Goal: Task Accomplishment & Management: Use online tool/utility

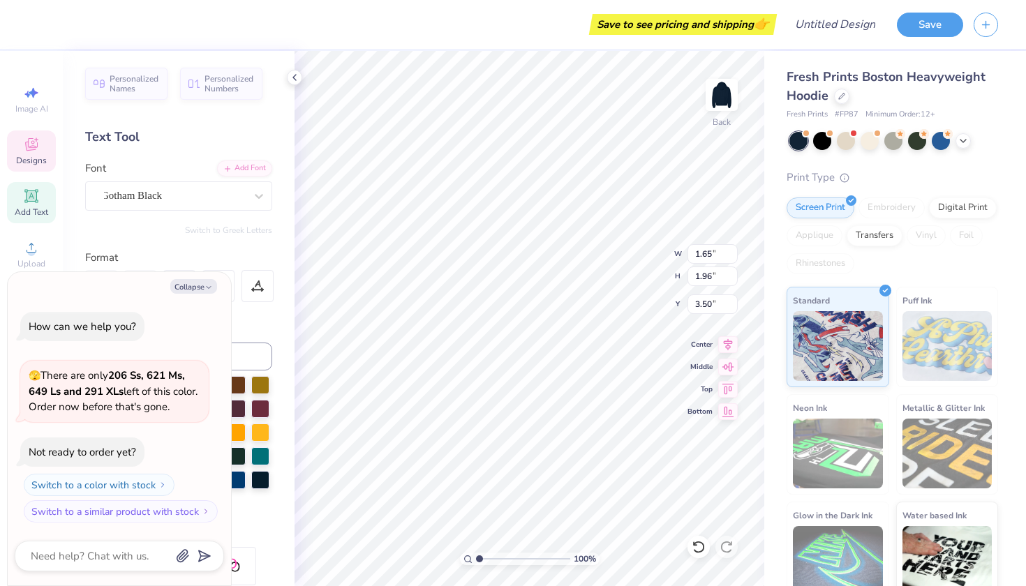
type textarea "x"
type textarea "D"
type textarea "x"
type input "0.55"
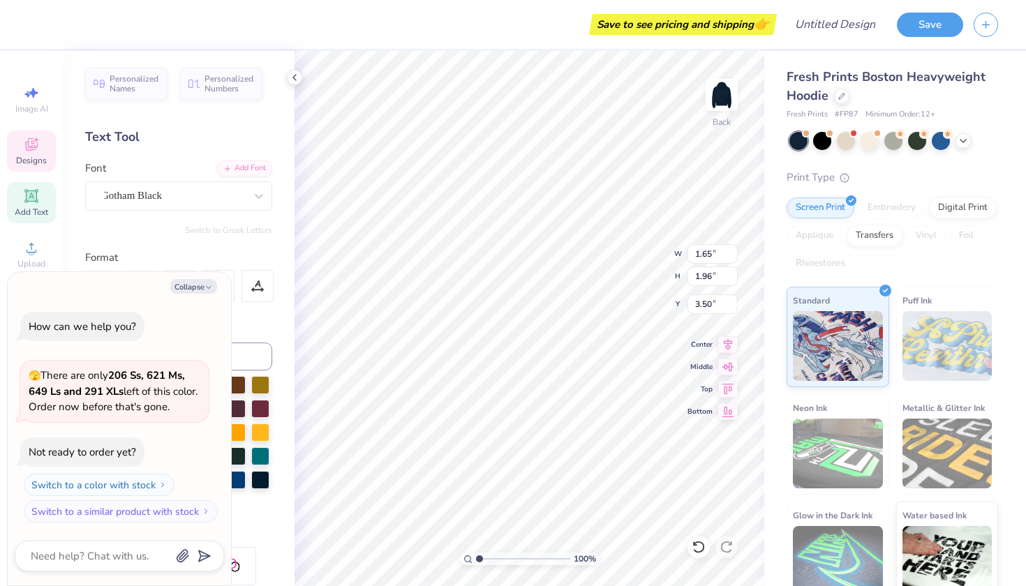
type input "3.30"
type textarea "x"
type input "1.86"
type input "3.50"
type textarea "x"
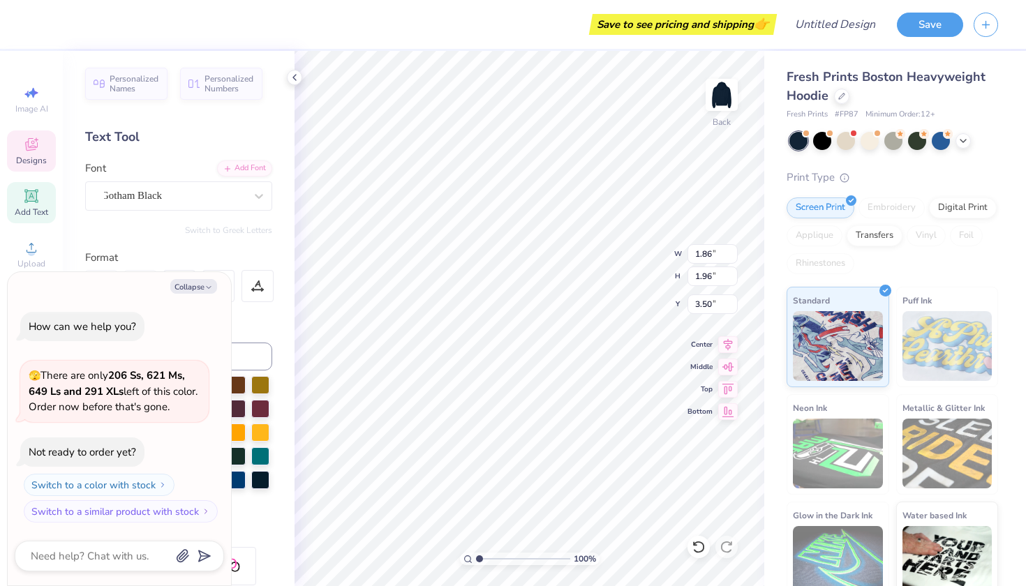
type input "0.55"
type input "3.30"
type textarea "x"
type input "3.00"
type textarea "x"
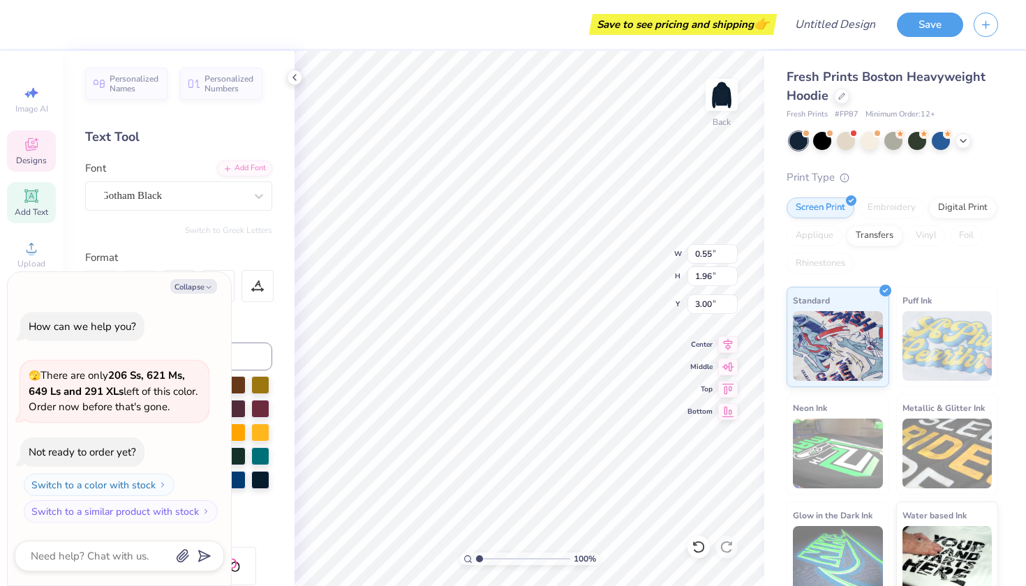
type textarea "x"
type textarea "E"
type textarea "x"
type input "1.65"
type input "6.02"
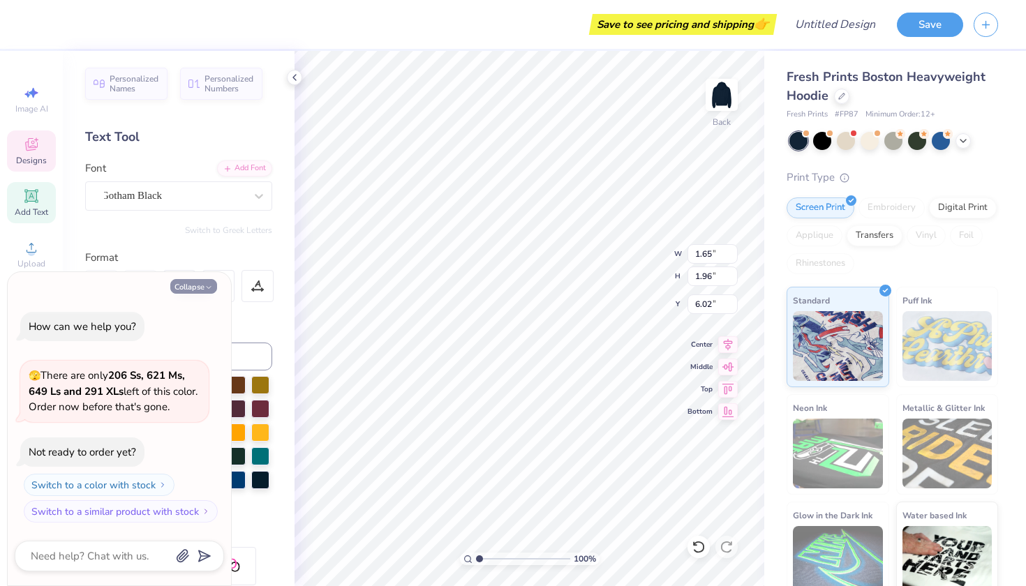
click at [197, 285] on button "Collapse" at bounding box center [193, 286] width 47 height 15
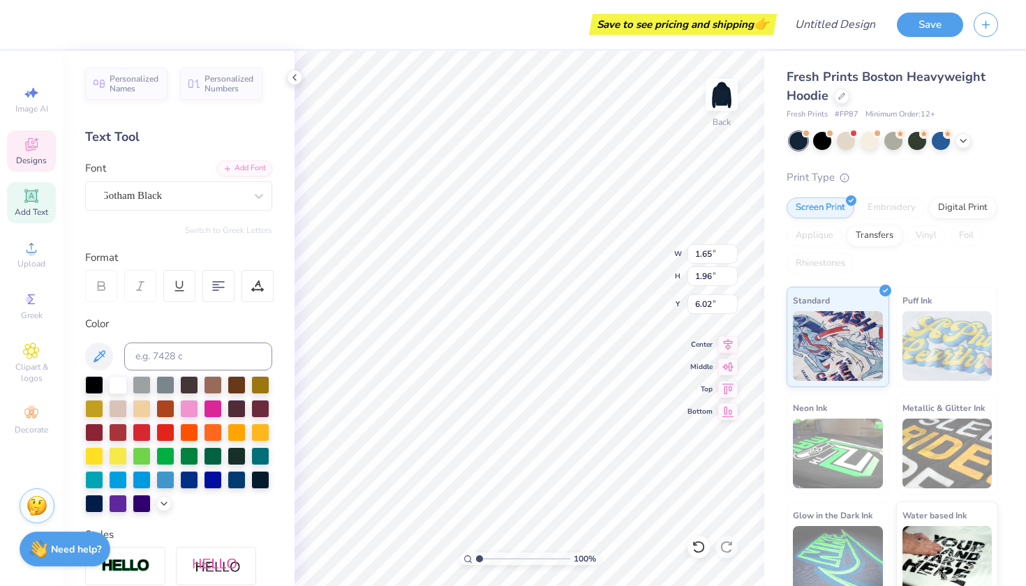
type textarea "x"
click at [254, 167] on div "Add Font" at bounding box center [244, 167] width 55 height 16
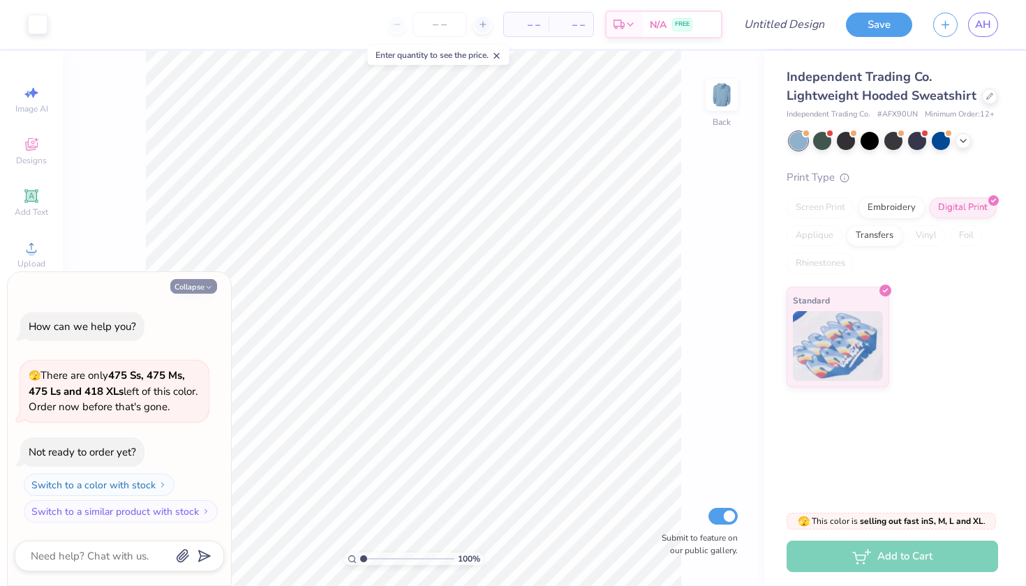
click at [198, 286] on button "Collapse" at bounding box center [193, 286] width 47 height 15
type textarea "x"
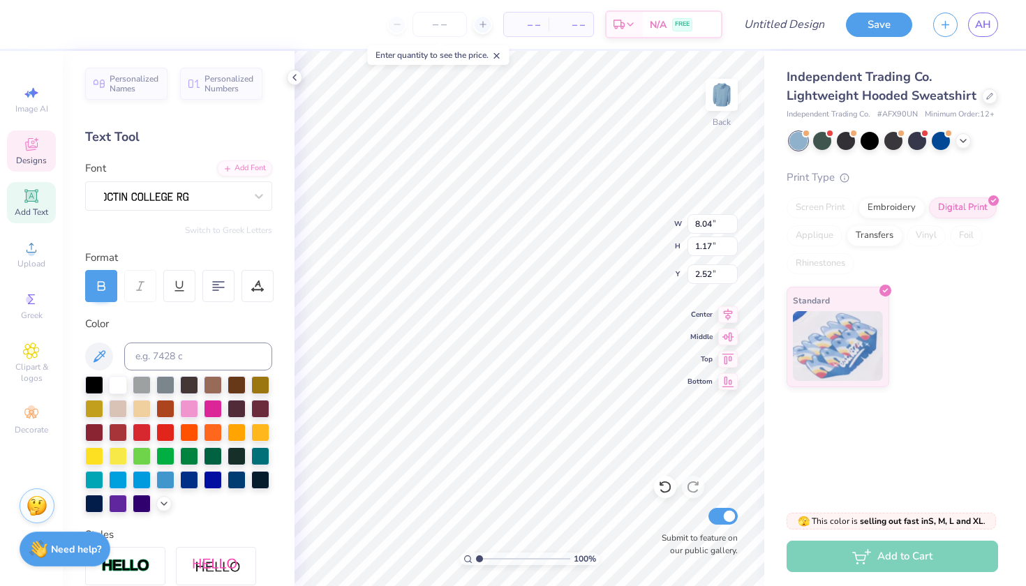
scroll to position [0, 3]
type textarea "Homecoming 25"
type input "4.74"
type input "0.62"
type input "10.67"
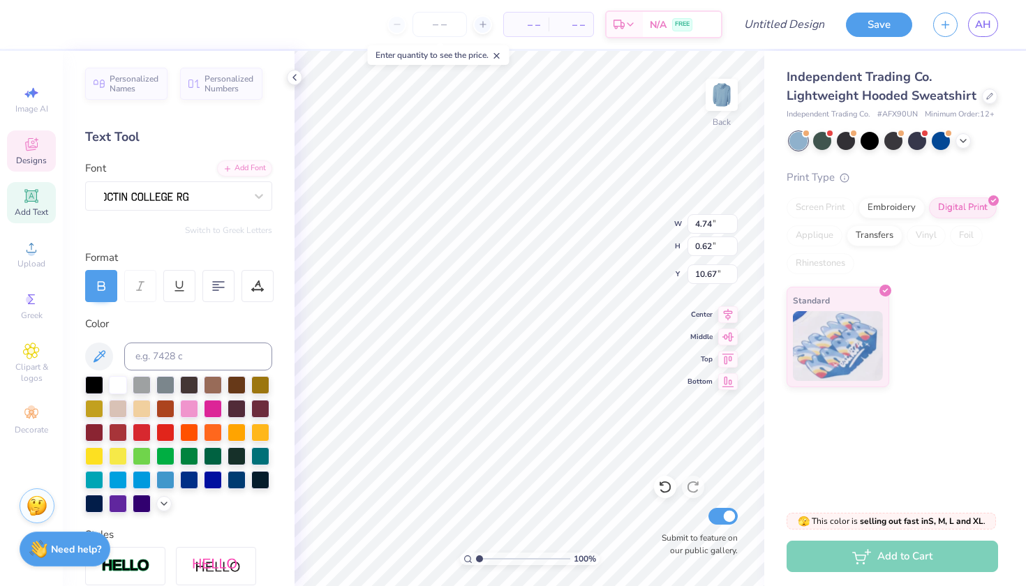
scroll to position [0, 1]
type textarea "ESTD. 1984"
click at [982, 97] on div at bounding box center [989, 94] width 15 height 15
type input "4.77"
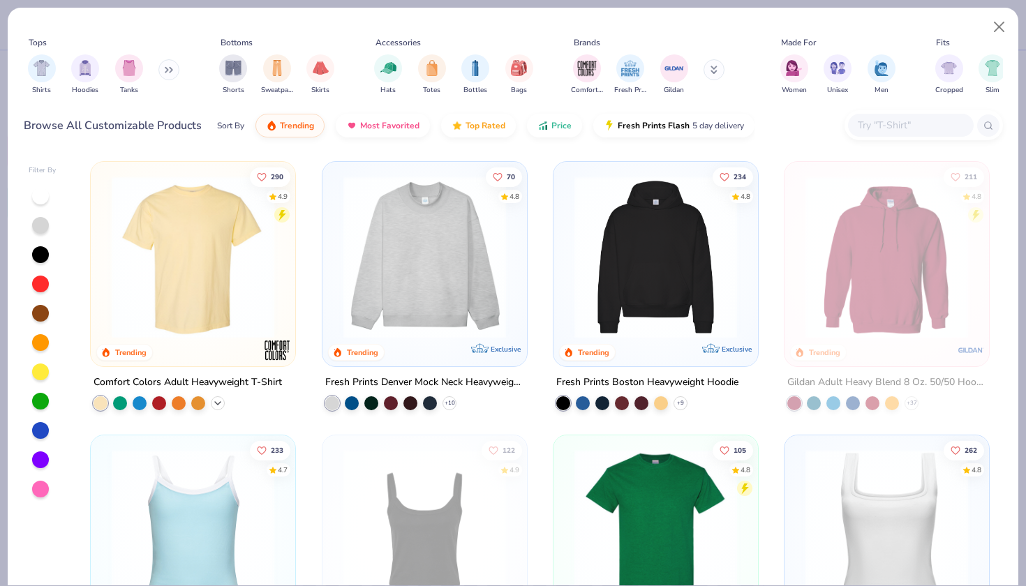
click at [218, 402] on polyline at bounding box center [218, 403] width 6 height 3
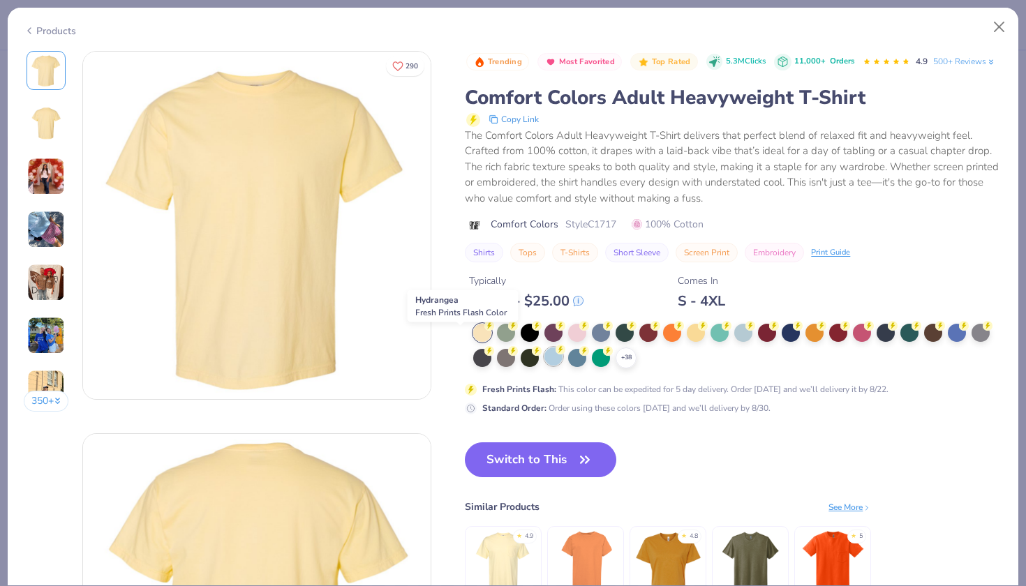
click at [544, 347] on div at bounding box center [553, 356] width 18 height 18
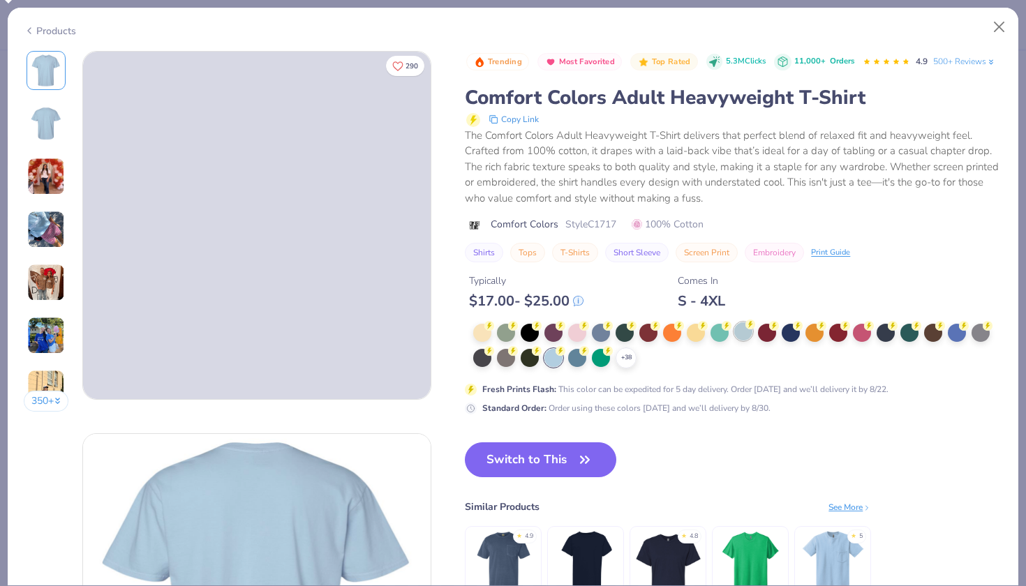
click at [734, 322] on div at bounding box center [743, 331] width 18 height 18
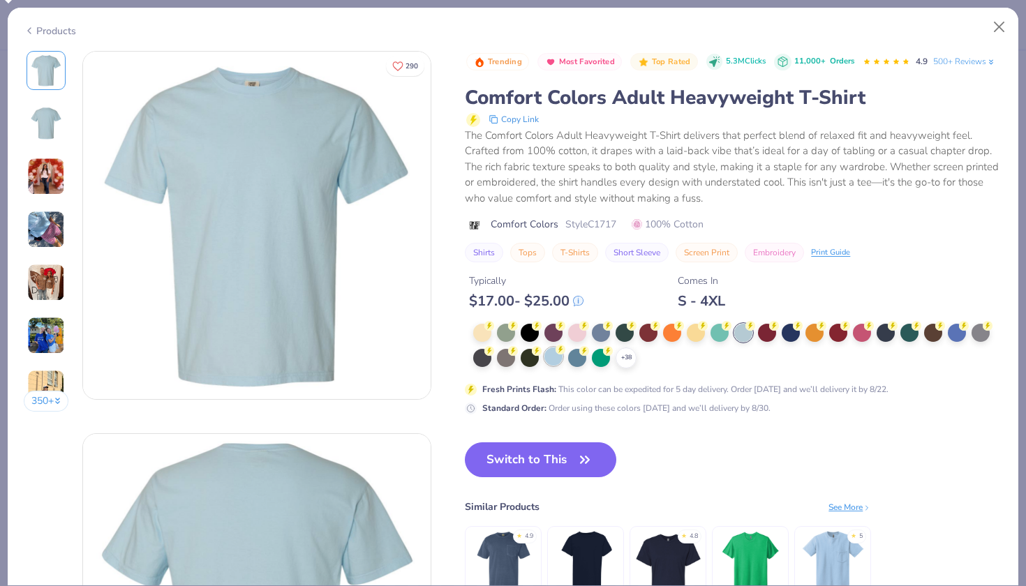
click at [544, 347] on div at bounding box center [553, 356] width 18 height 18
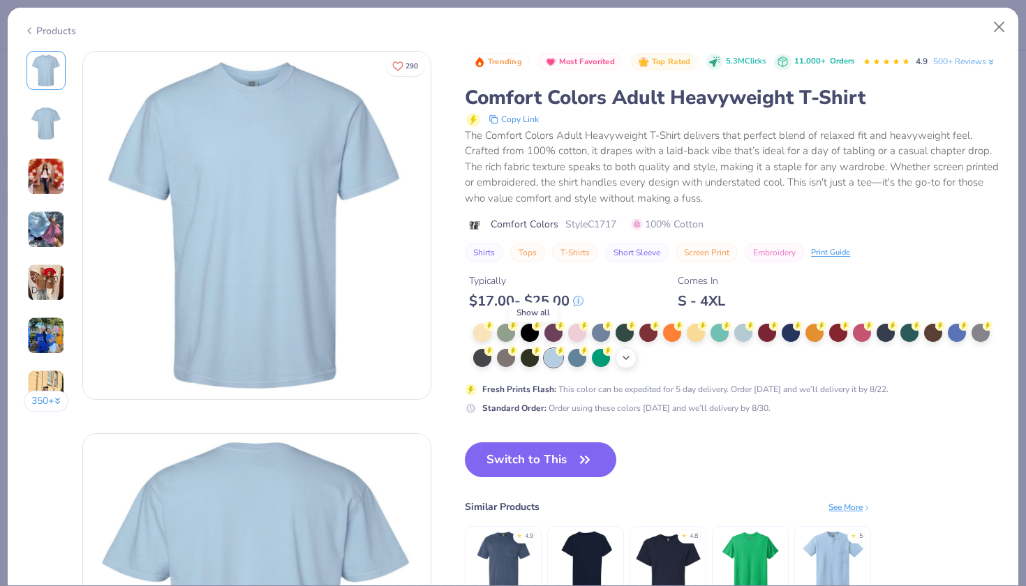
click at [620, 352] on icon at bounding box center [625, 357] width 11 height 11
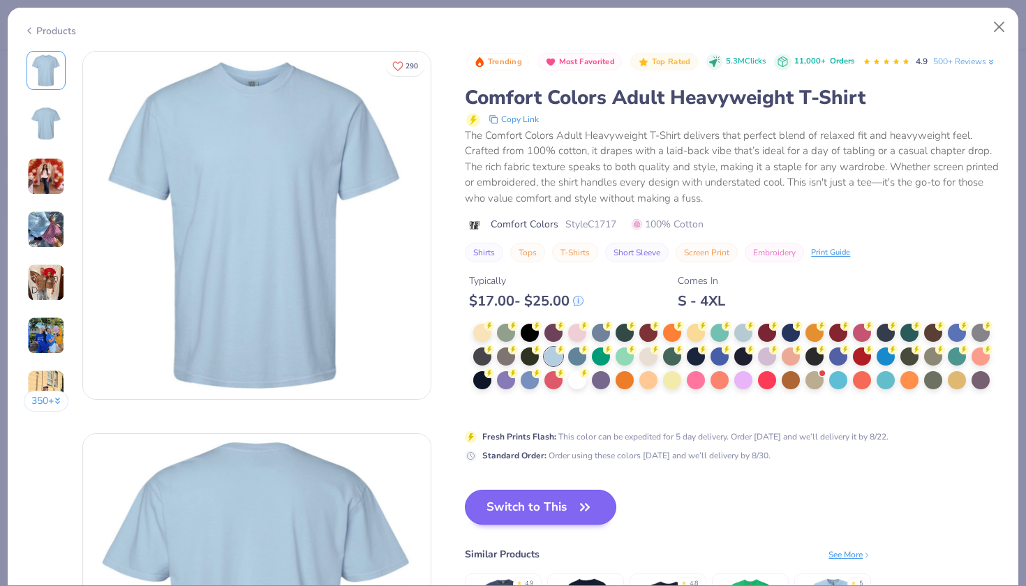
click at [478, 490] on button "Switch to This" at bounding box center [540, 507] width 151 height 35
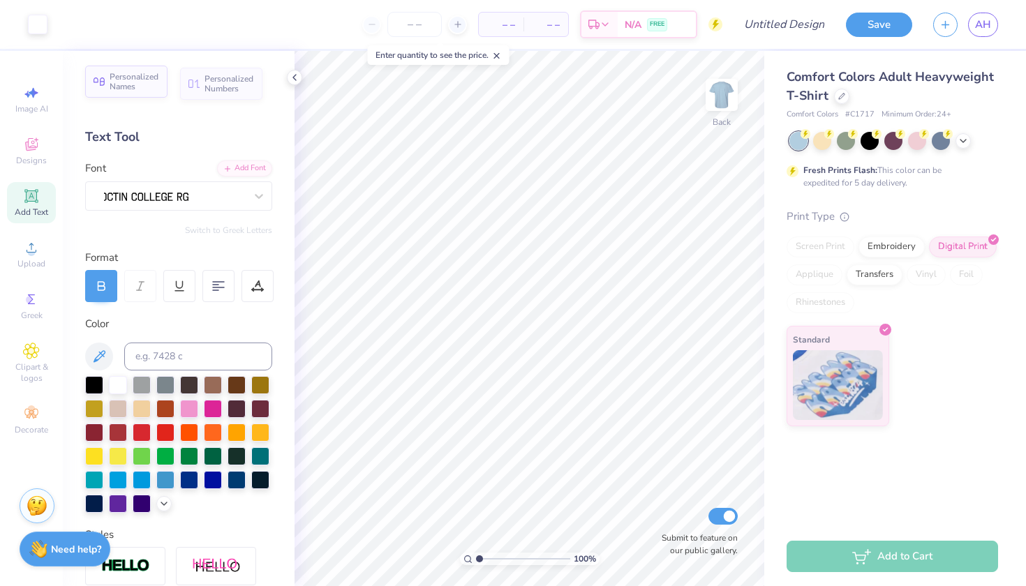
click at [138, 80] on span "Personalized Names" at bounding box center [135, 82] width 50 height 20
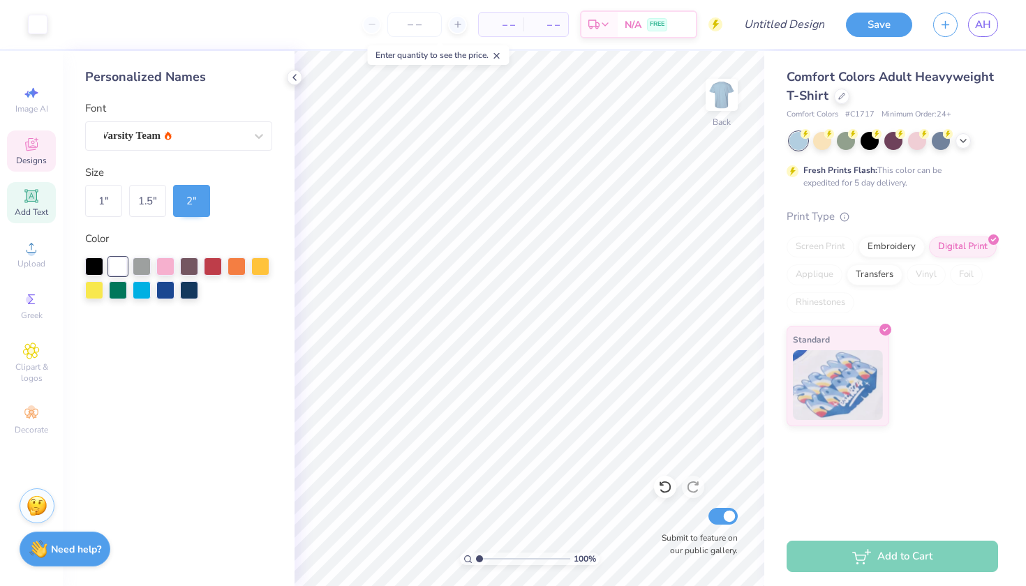
click at [26, 158] on span "Designs" at bounding box center [31, 160] width 31 height 11
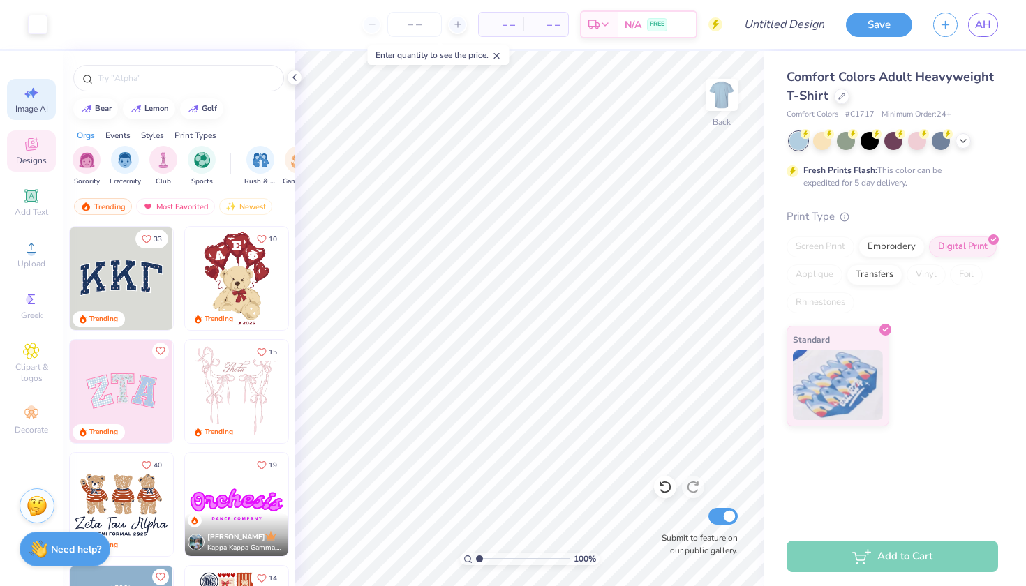
click at [24, 98] on icon at bounding box center [31, 92] width 17 height 17
select select "4"
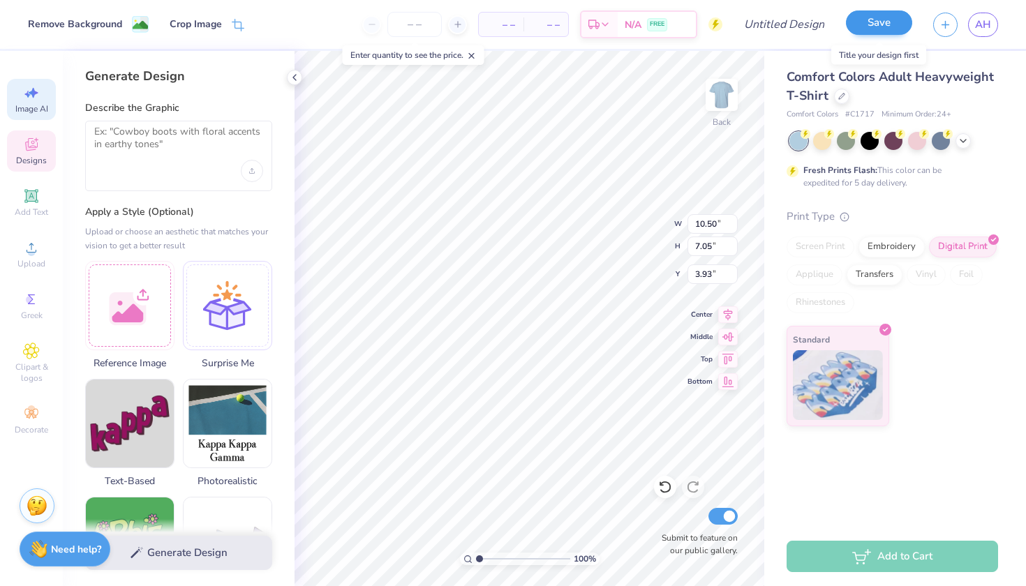
click at [885, 20] on button "Save" at bounding box center [879, 22] width 66 height 24
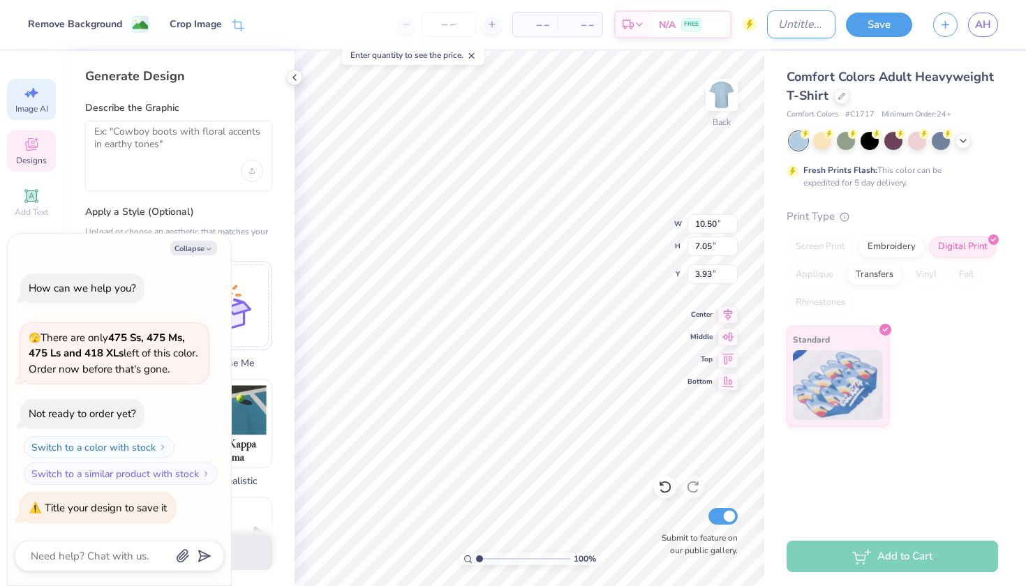
type textarea "x"
click at [767, 26] on input "Design Title" at bounding box center [801, 24] width 68 height 28
type input "j"
type textarea "x"
type input "je"
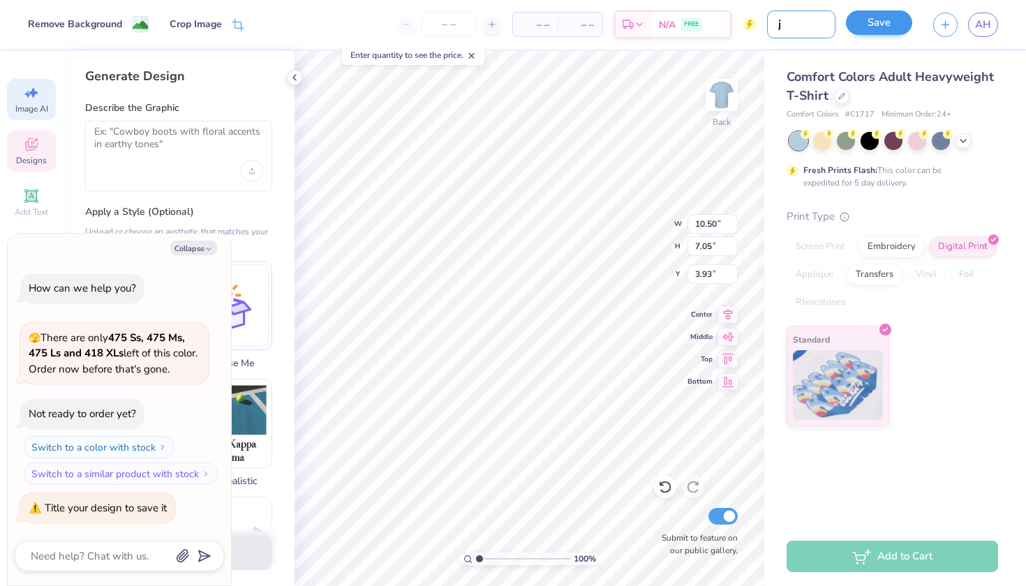
type textarea "x"
type input "jea"
type textarea "x"
type input "jean"
type textarea "x"
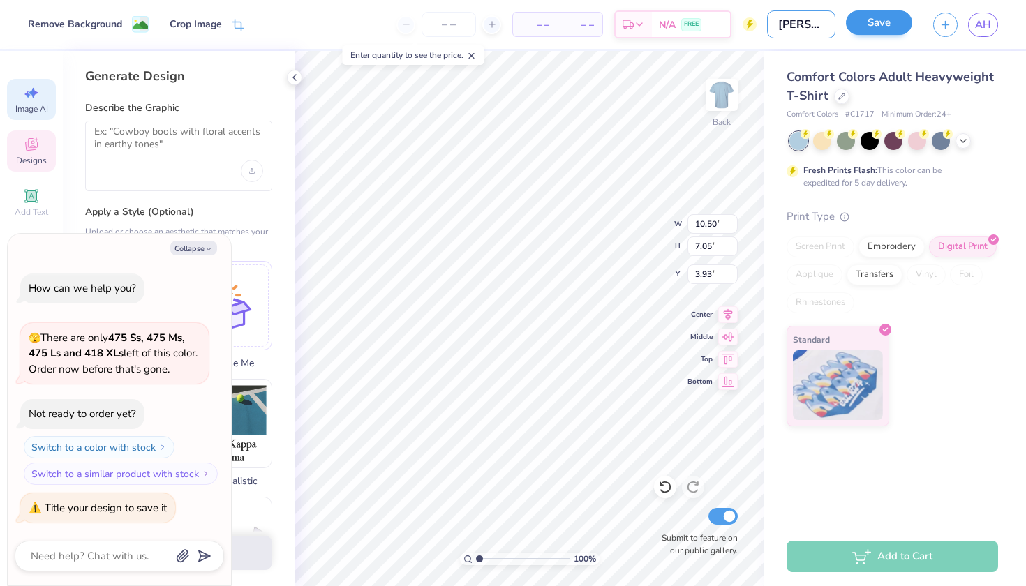
type input "jean"
type textarea "x"
type input "jean p"
type textarea "x"
type input "jean pr"
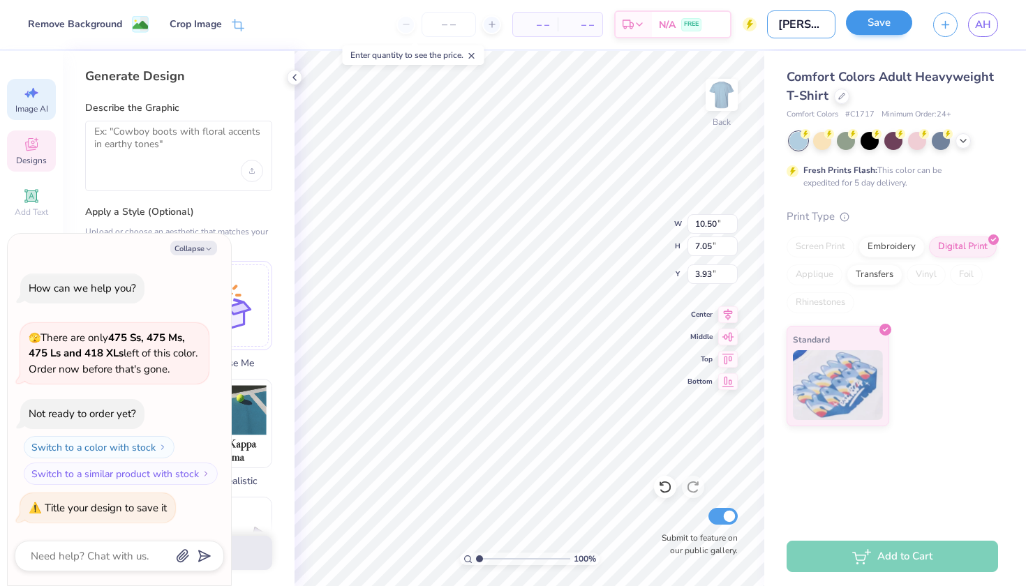
type textarea "x"
type input "jean pri"
type textarea "x"
type input "jean prin"
type textarea "x"
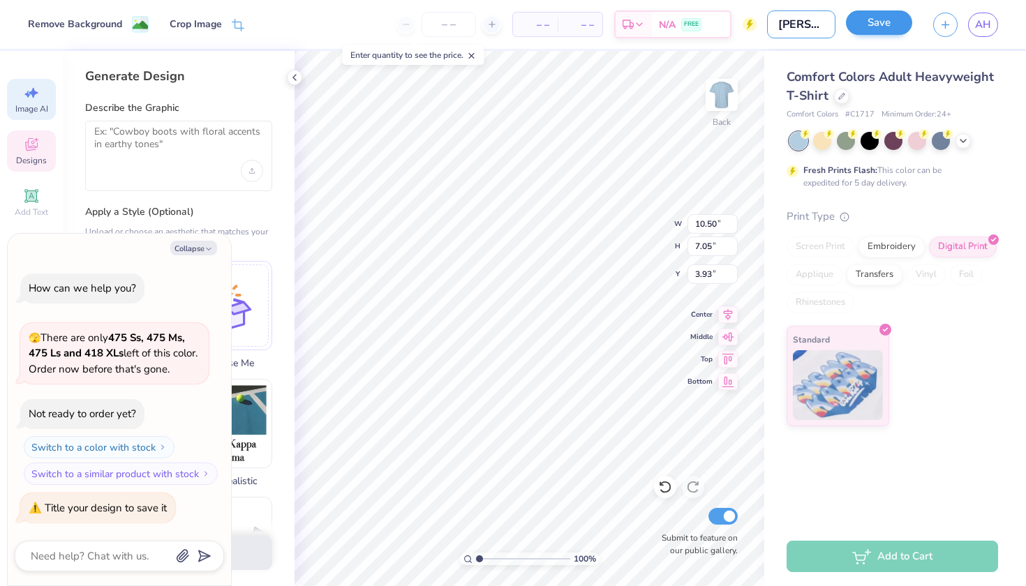
type input "jean print"
type textarea "x"
type input "jean print"
click at [883, 14] on button "Save" at bounding box center [879, 22] width 66 height 24
click at [186, 250] on button "Collapse" at bounding box center [193, 248] width 47 height 15
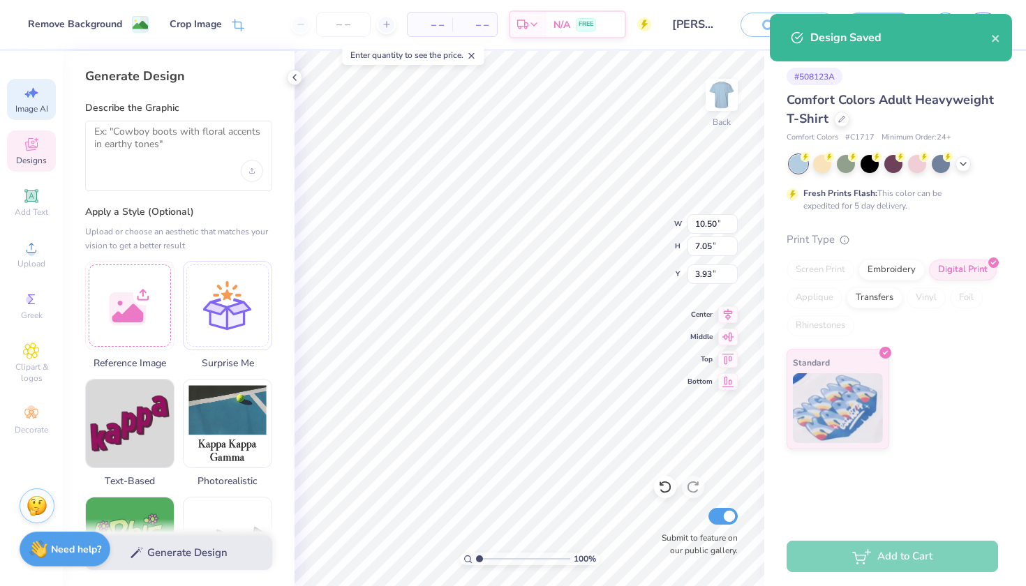
type textarea "x"
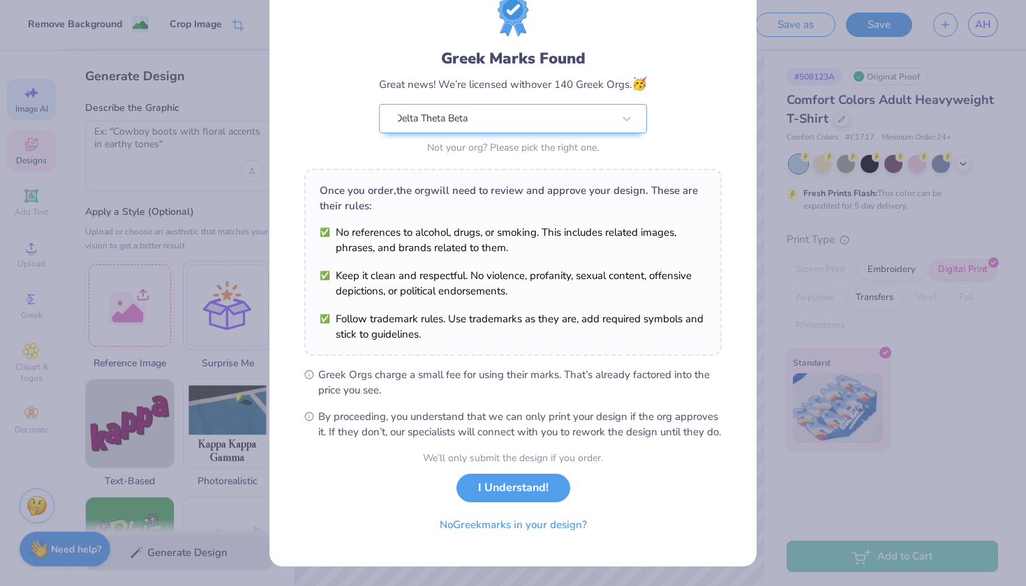
scroll to position [67, 0]
click at [510, 486] on button "I Understand!" at bounding box center [513, 484] width 114 height 29
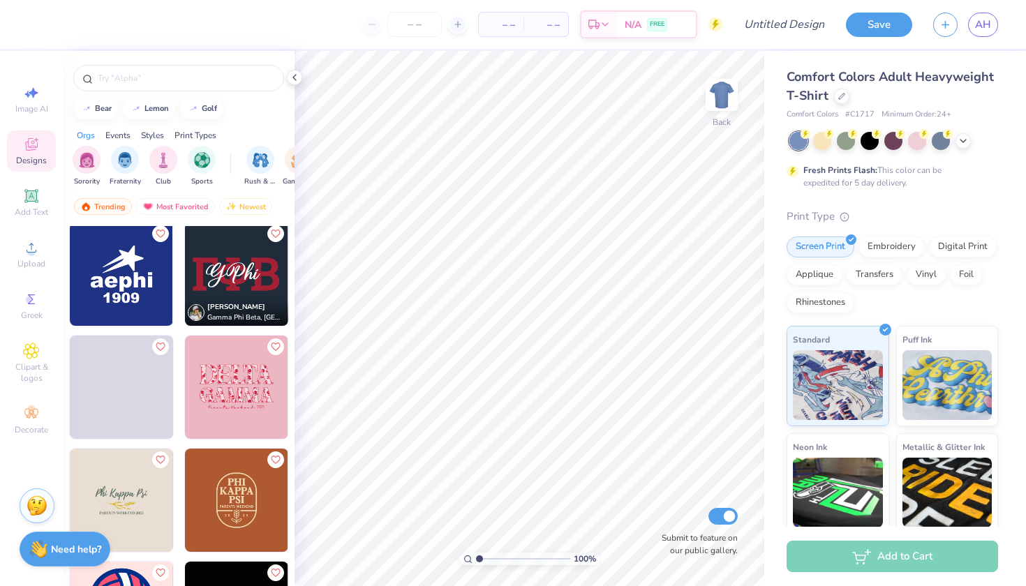
scroll to position [6675, 0]
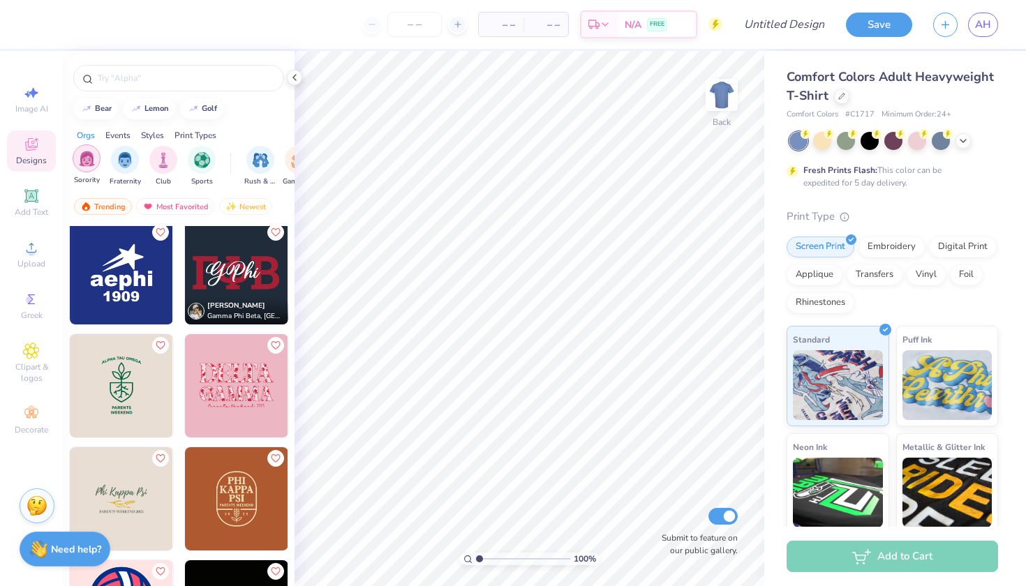
click at [87, 163] on img "filter for Sorority" at bounding box center [87, 159] width 16 height 16
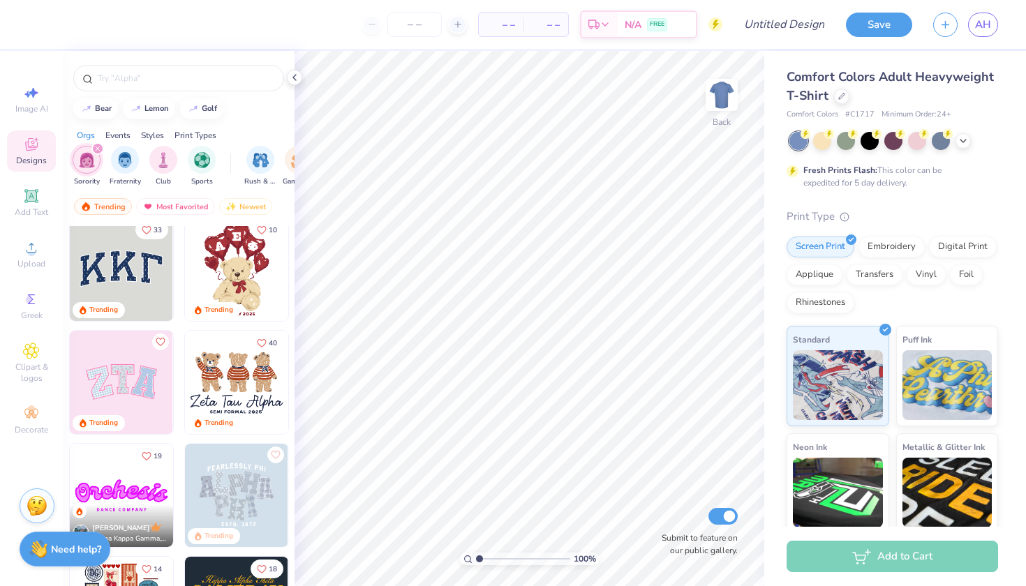
scroll to position [12, 0]
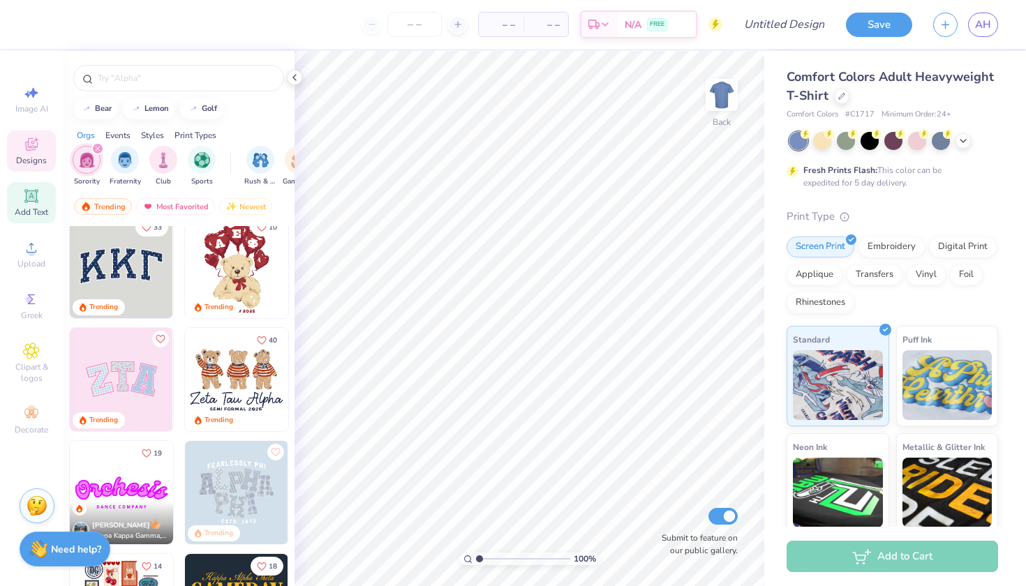
click at [40, 204] on div "Add Text" at bounding box center [31, 202] width 49 height 41
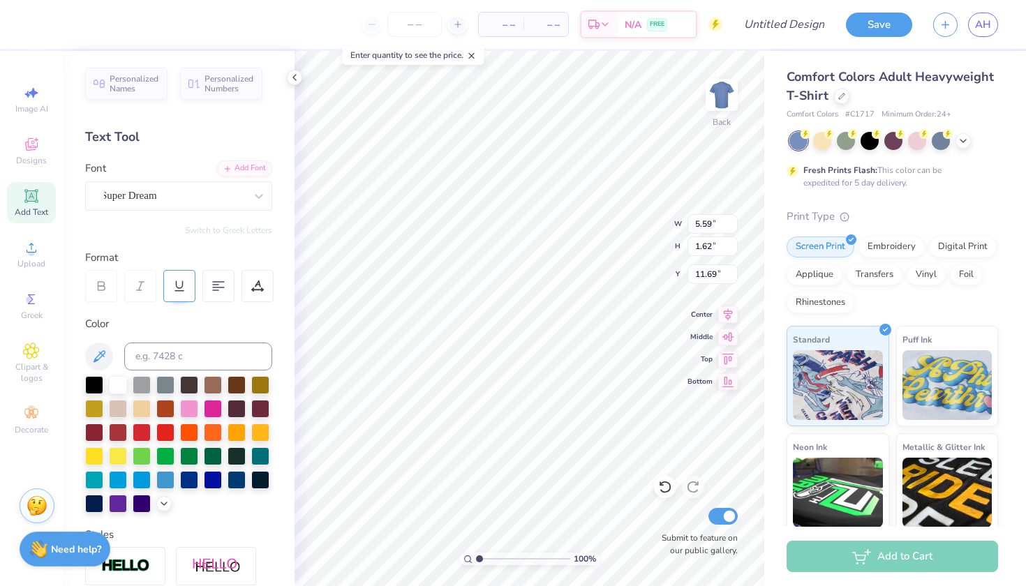
scroll to position [0, 0]
click at [247, 167] on div "Add Font" at bounding box center [244, 167] width 55 height 16
click at [841, 93] on icon at bounding box center [842, 95] width 6 height 6
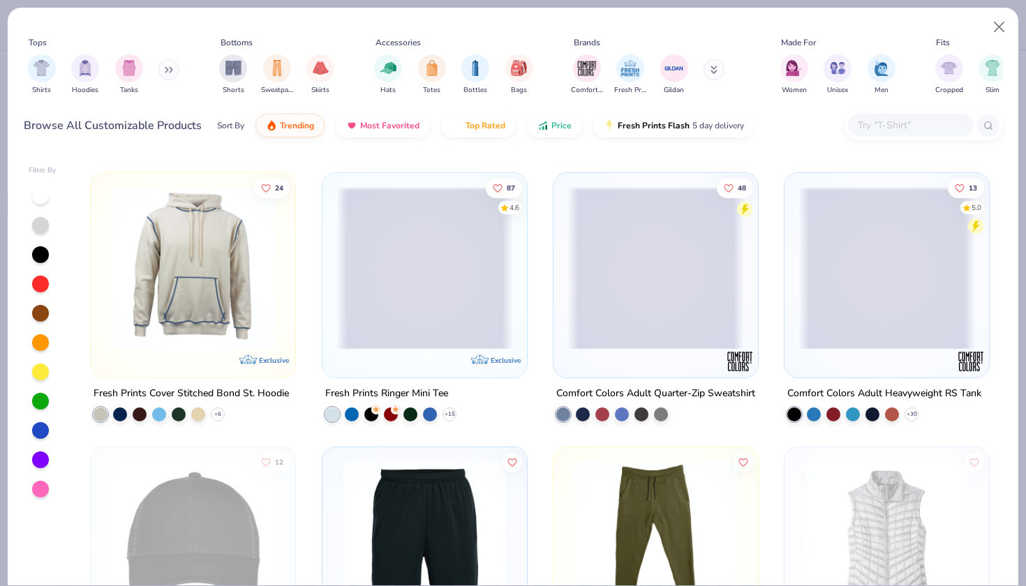
scroll to position [7930, 0]
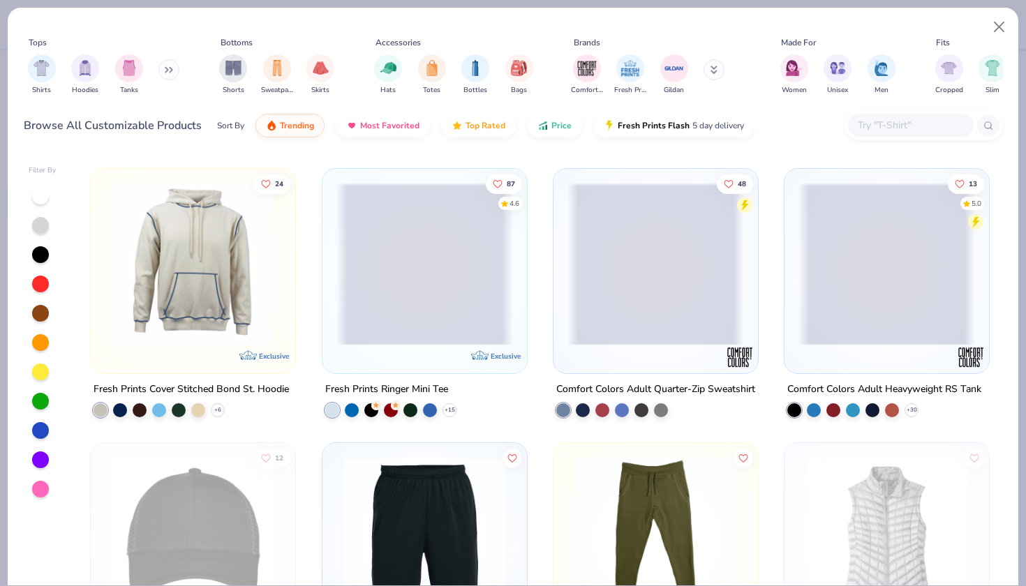
click at [207, 276] on img at bounding box center [193, 264] width 177 height 163
